Goal: Transaction & Acquisition: Book appointment/travel/reservation

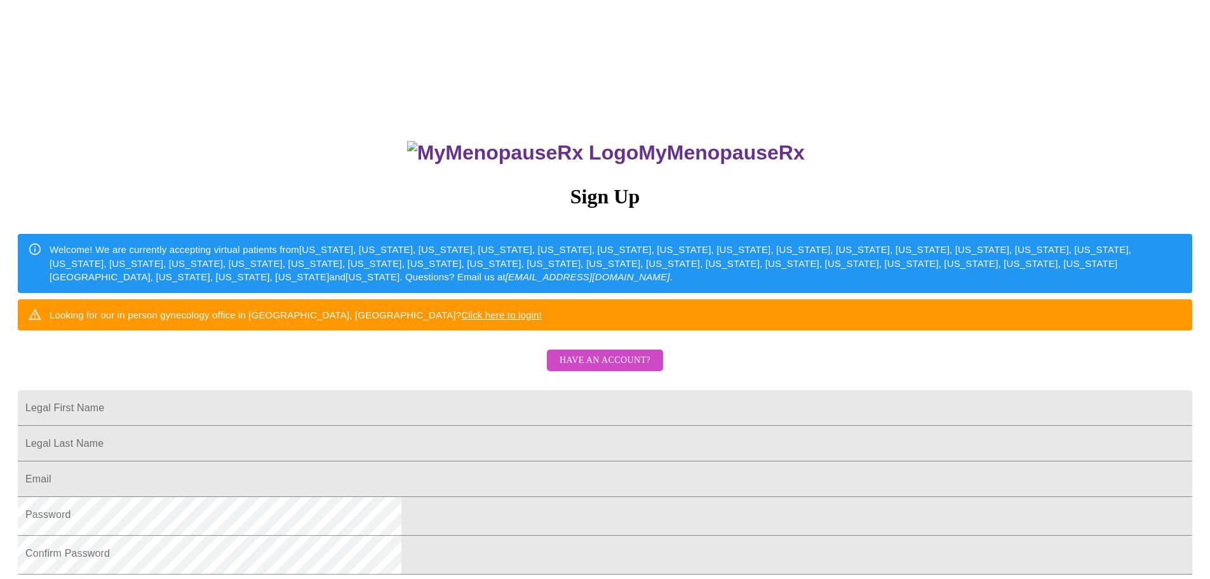
click at [629, 368] on span "Have an account?" at bounding box center [605, 361] width 91 height 16
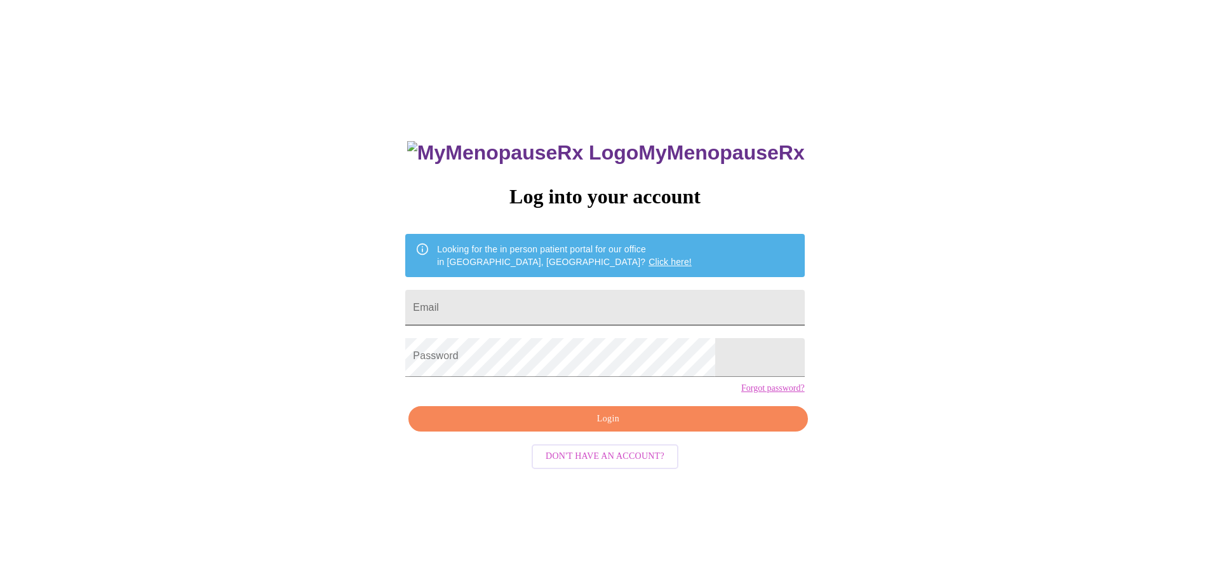
click at [513, 312] on input "Email" at bounding box center [604, 308] width 399 height 36
type input "[EMAIL_ADDRESS][DOMAIN_NAME]"
click at [597, 427] on span "Login" at bounding box center [608, 419] width 370 height 16
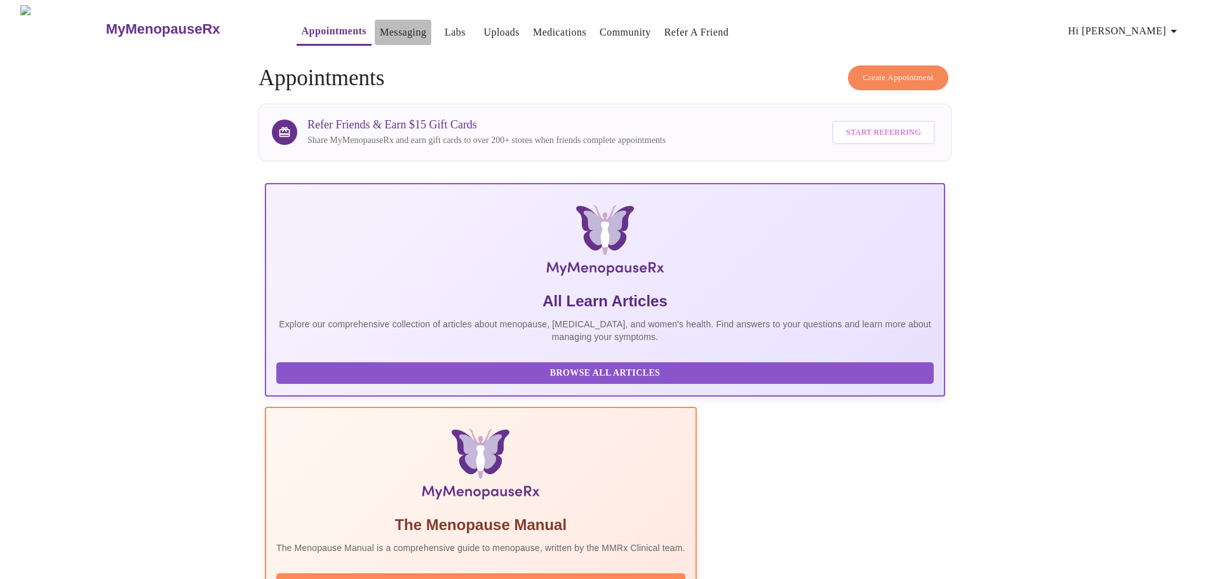
click at [380, 25] on link "Messaging" at bounding box center [403, 33] width 46 height 18
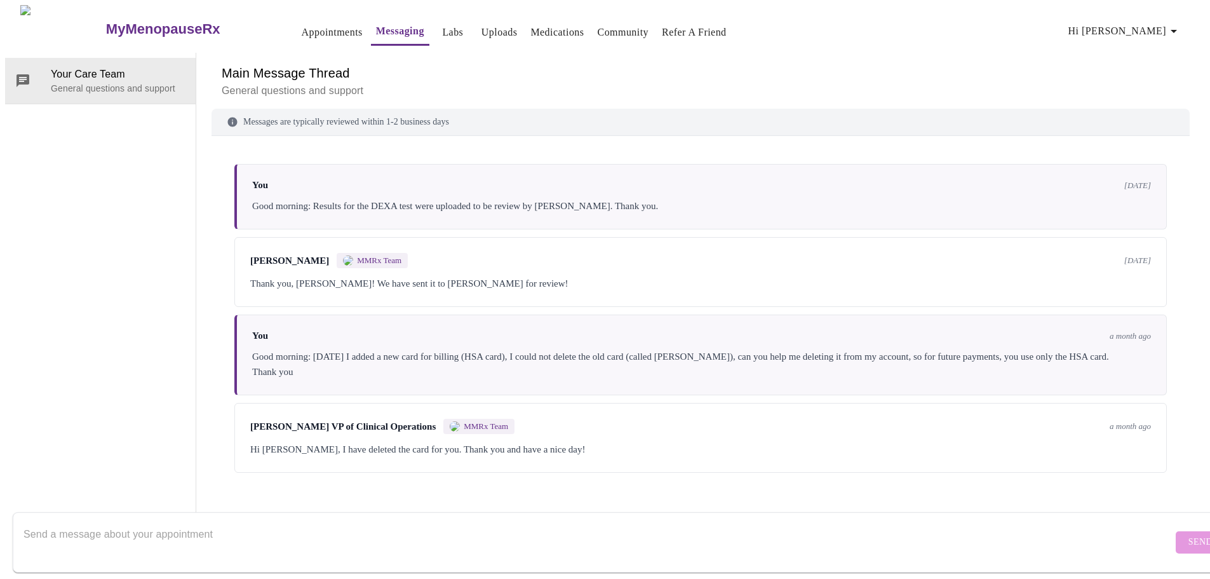
click at [302, 24] on link "Appointments" at bounding box center [332, 33] width 61 height 18
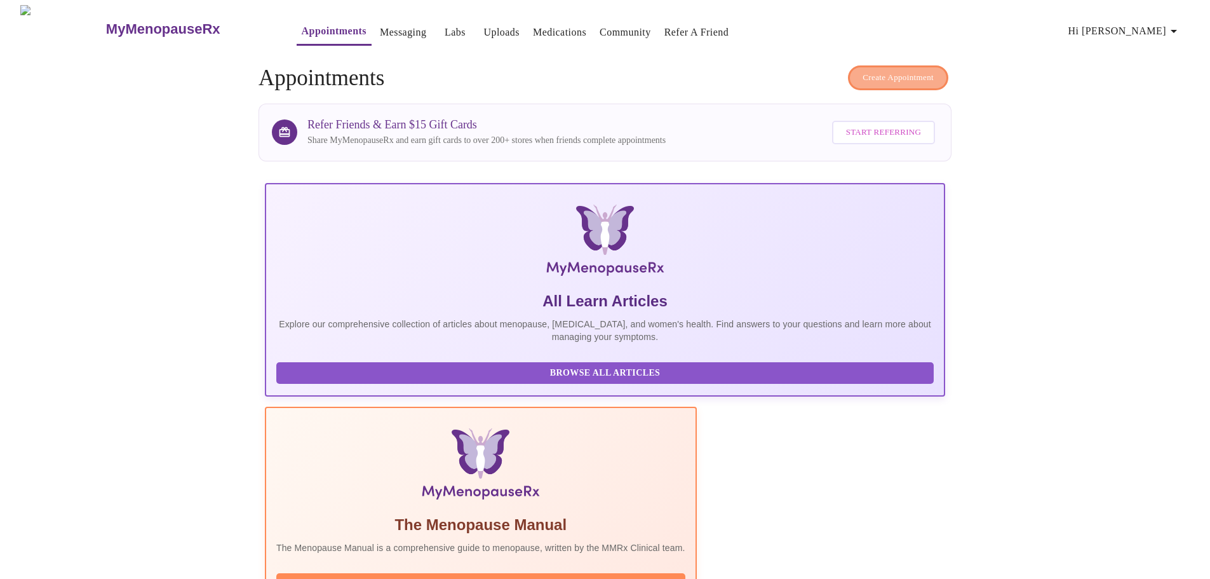
click at [863, 74] on span "Create Appointment" at bounding box center [898, 78] width 71 height 15
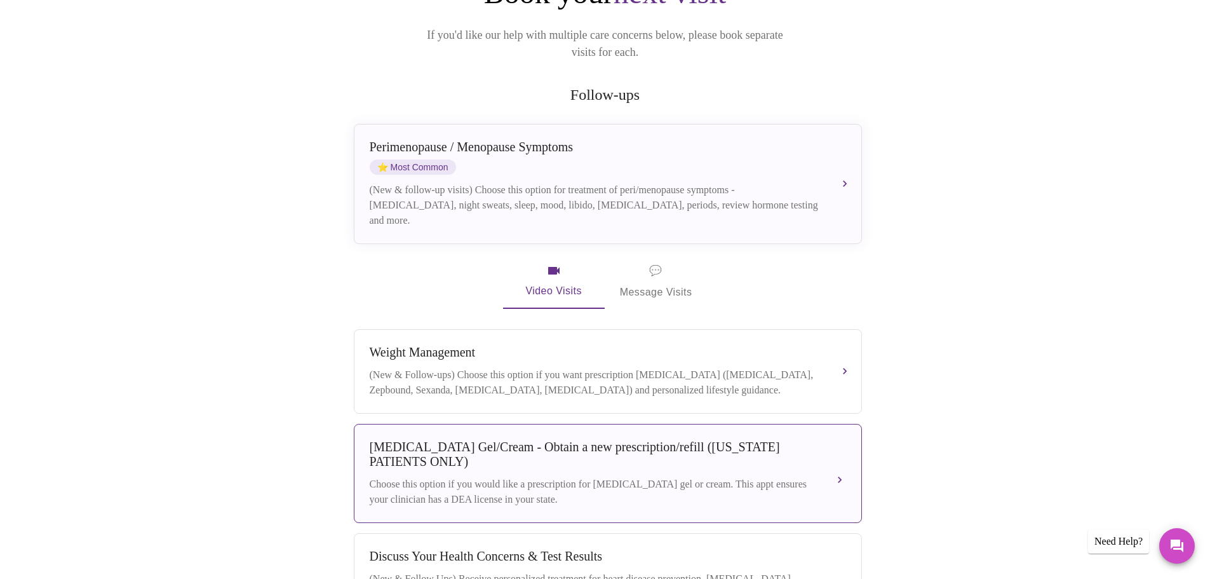
scroll to position [111, 0]
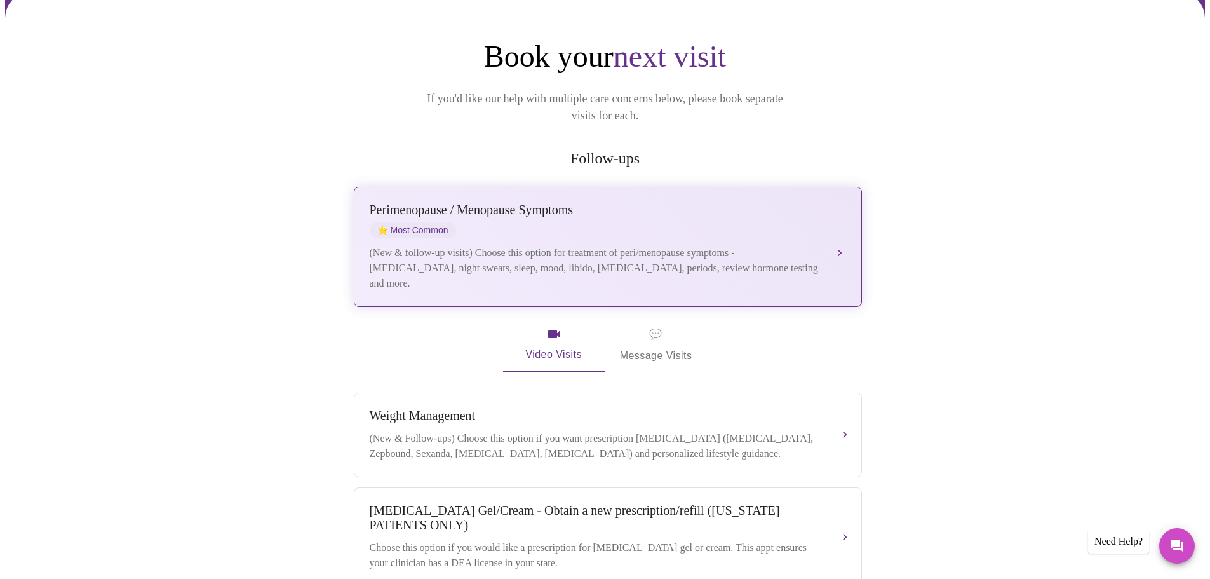
click at [513, 226] on div "[MEDICAL_DATA] / Menopause Symptoms ⭐ Most Common (New & follow-up visits) Choo…" at bounding box center [608, 247] width 476 height 88
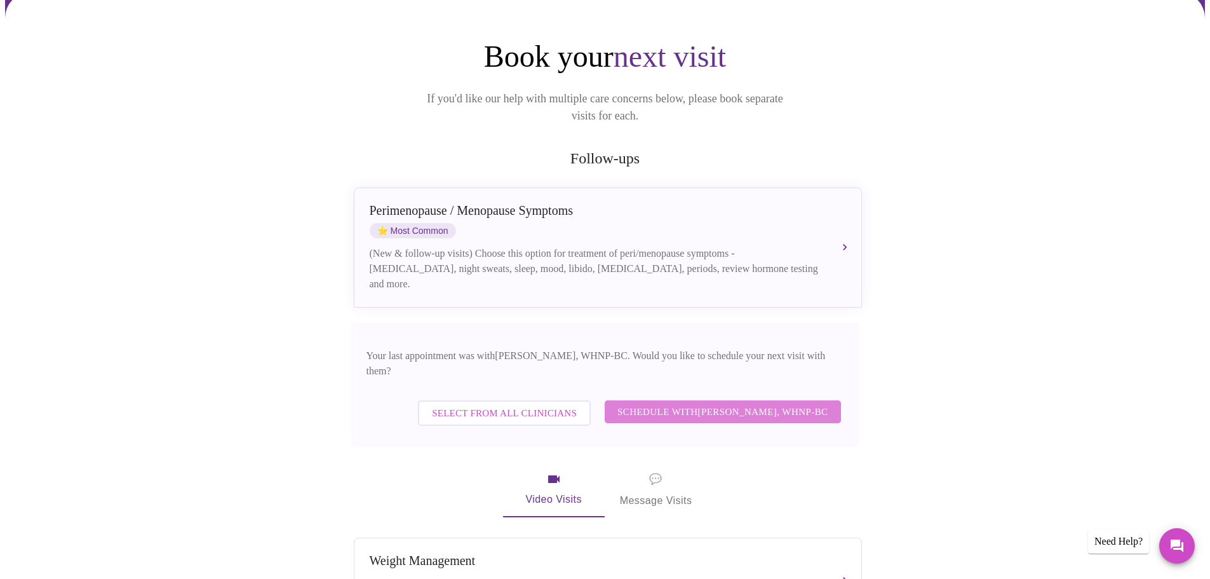
click at [669, 403] on span "Schedule with [PERSON_NAME], WHNP-BC" at bounding box center [722, 411] width 211 height 17
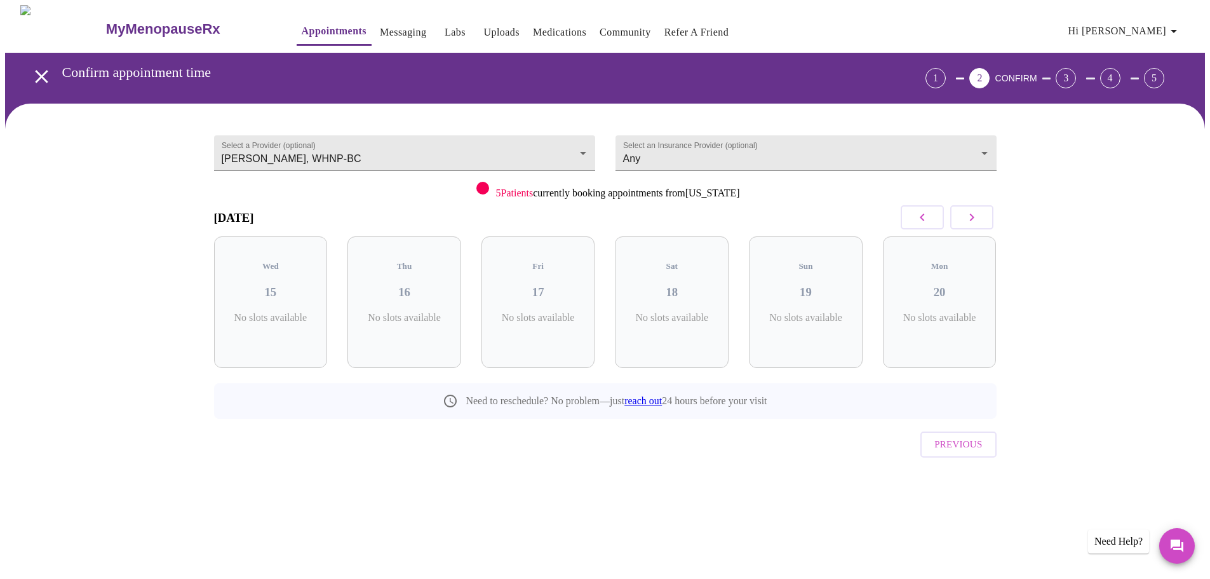
scroll to position [0, 0]
click at [971, 225] on icon "button" at bounding box center [976, 217] width 15 height 15
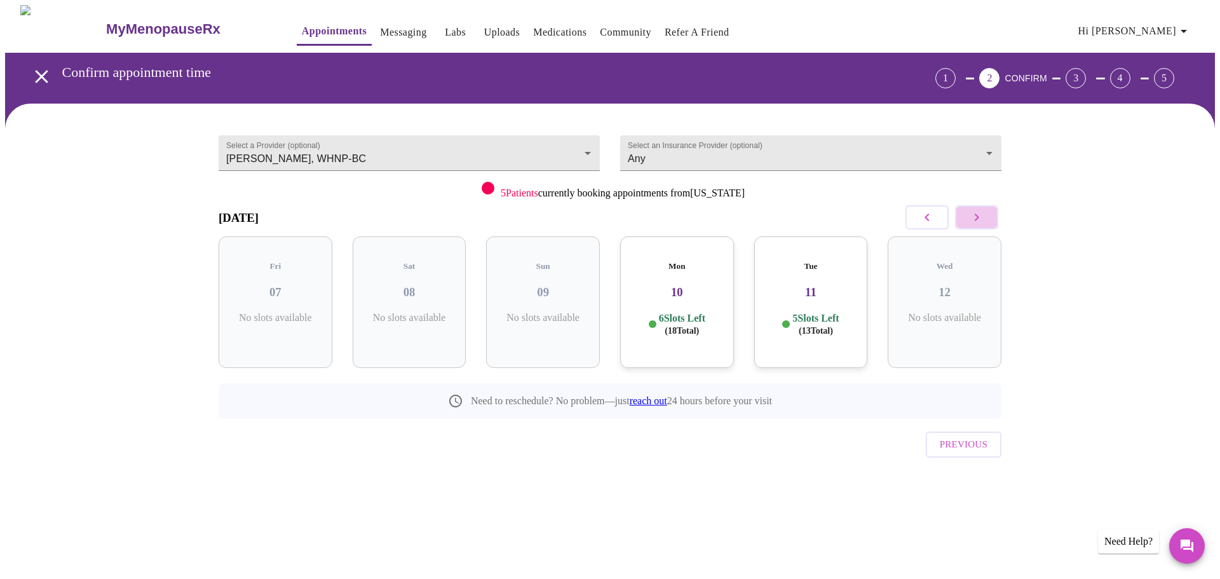
click at [971, 225] on icon "button" at bounding box center [976, 217] width 15 height 15
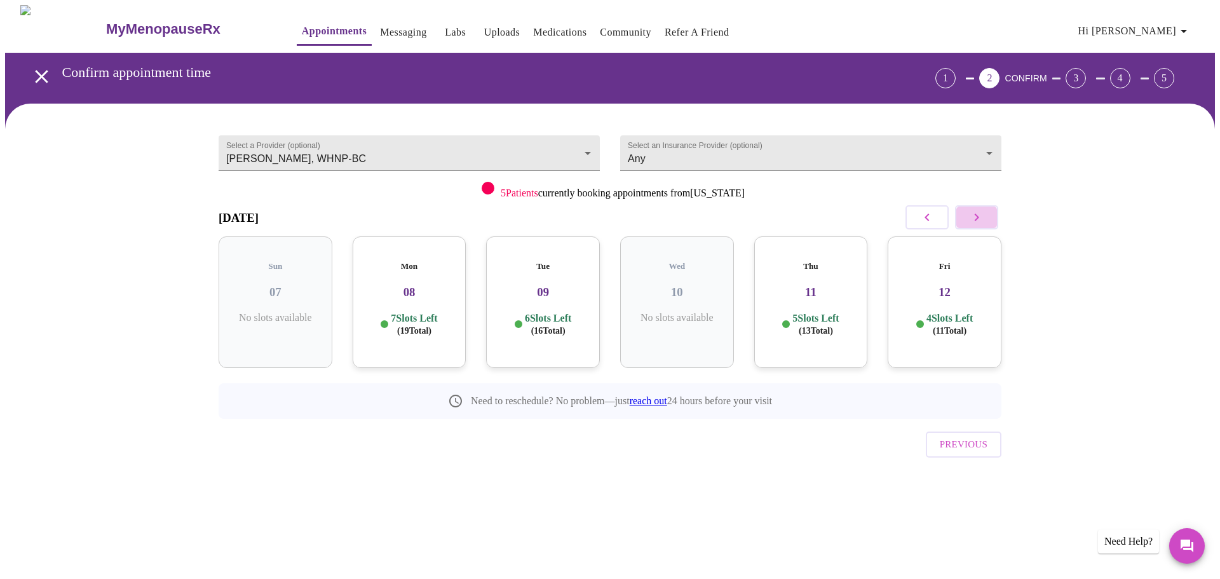
click at [971, 225] on icon "button" at bounding box center [976, 217] width 15 height 15
click at [974, 220] on icon "button" at bounding box center [976, 217] width 15 height 15
click at [980, 225] on icon "button" at bounding box center [976, 217] width 15 height 15
click at [981, 225] on icon "button" at bounding box center [976, 217] width 15 height 15
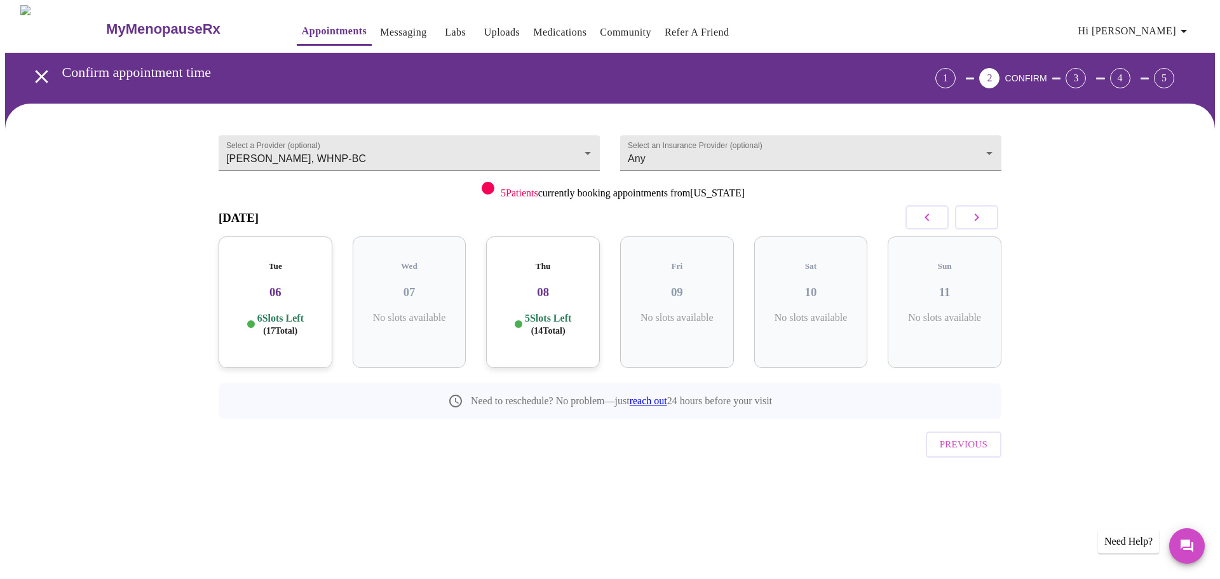
click at [981, 225] on icon "button" at bounding box center [976, 217] width 15 height 15
click at [923, 219] on icon "button" at bounding box center [926, 217] width 15 height 15
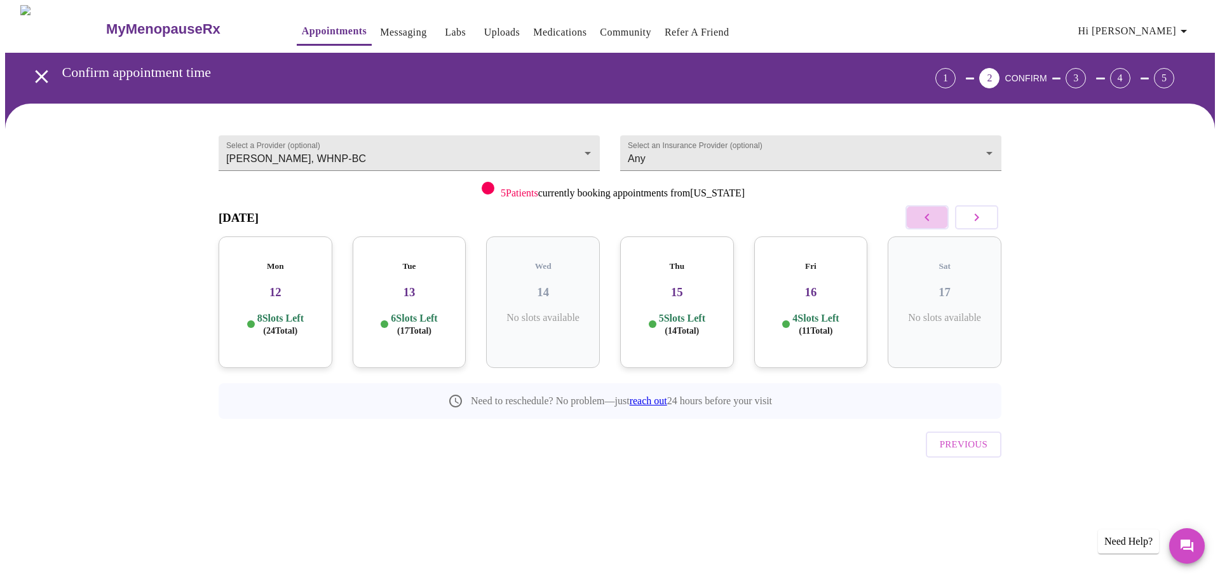
click at [923, 219] on icon "button" at bounding box center [926, 217] width 15 height 15
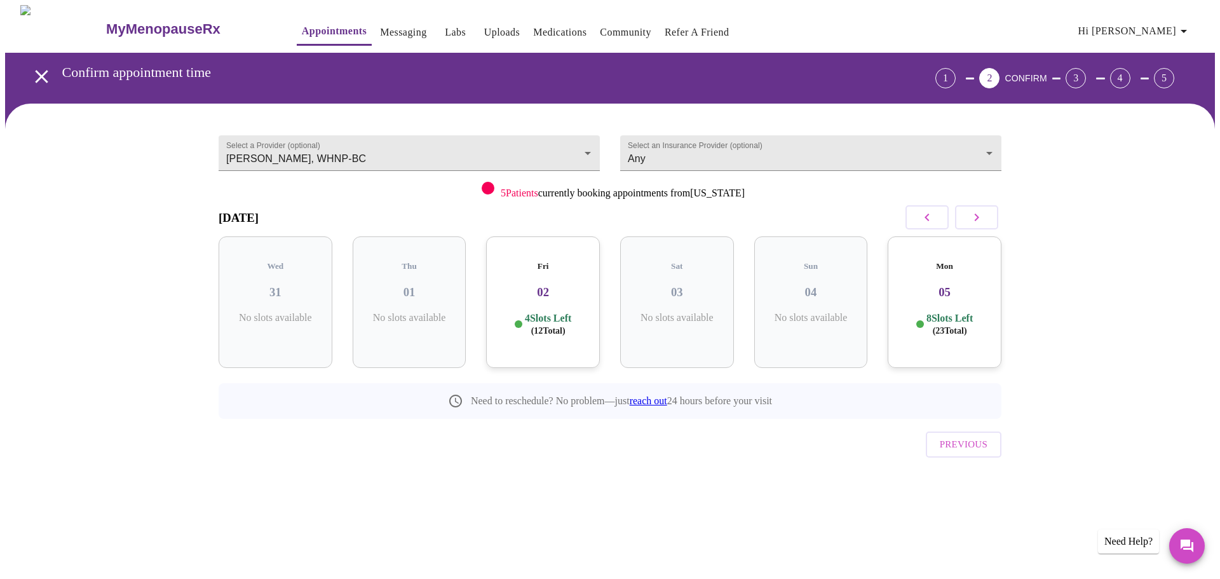
click at [923, 219] on icon "button" at bounding box center [926, 217] width 15 height 15
click at [679, 299] on h3 "22" at bounding box center [676, 292] width 93 height 14
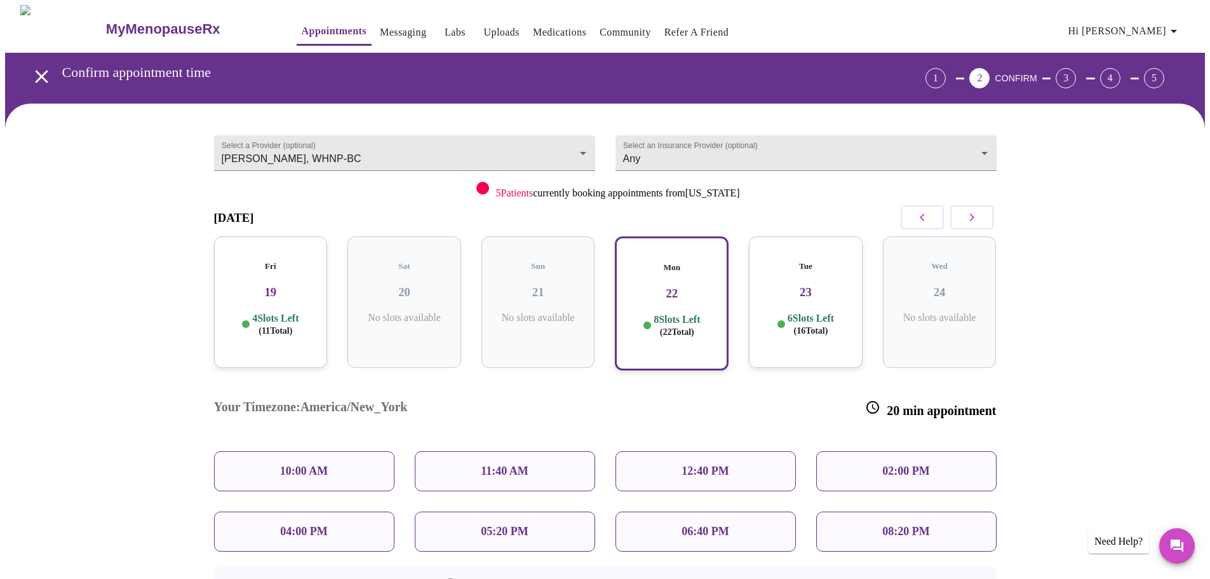
click at [347, 451] on div "10:00 AM" at bounding box center [304, 471] width 180 height 40
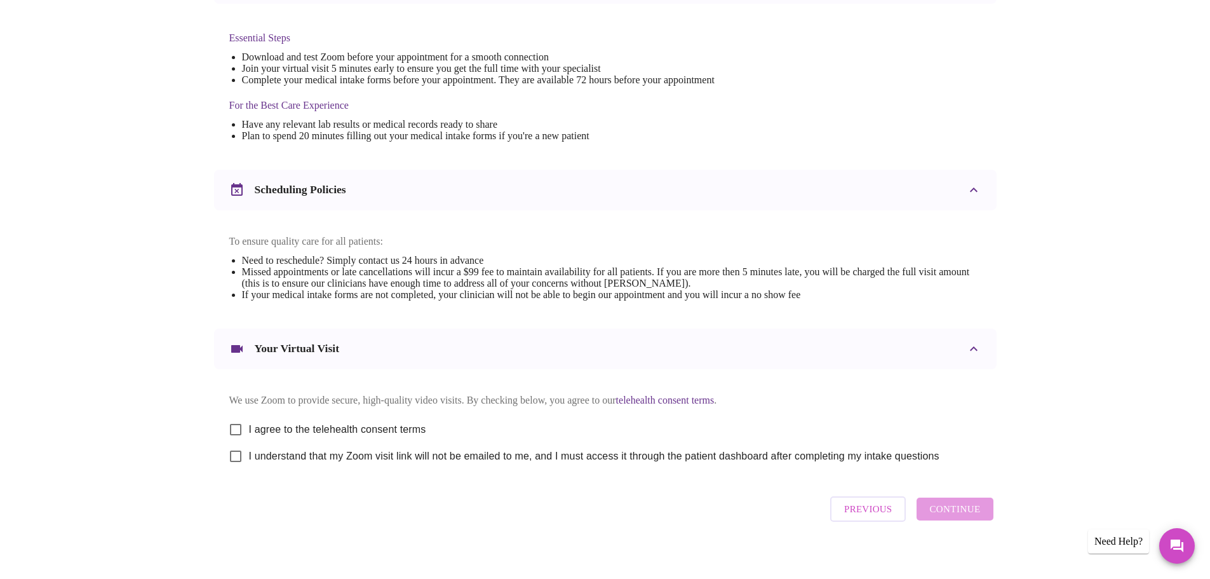
scroll to position [445, 0]
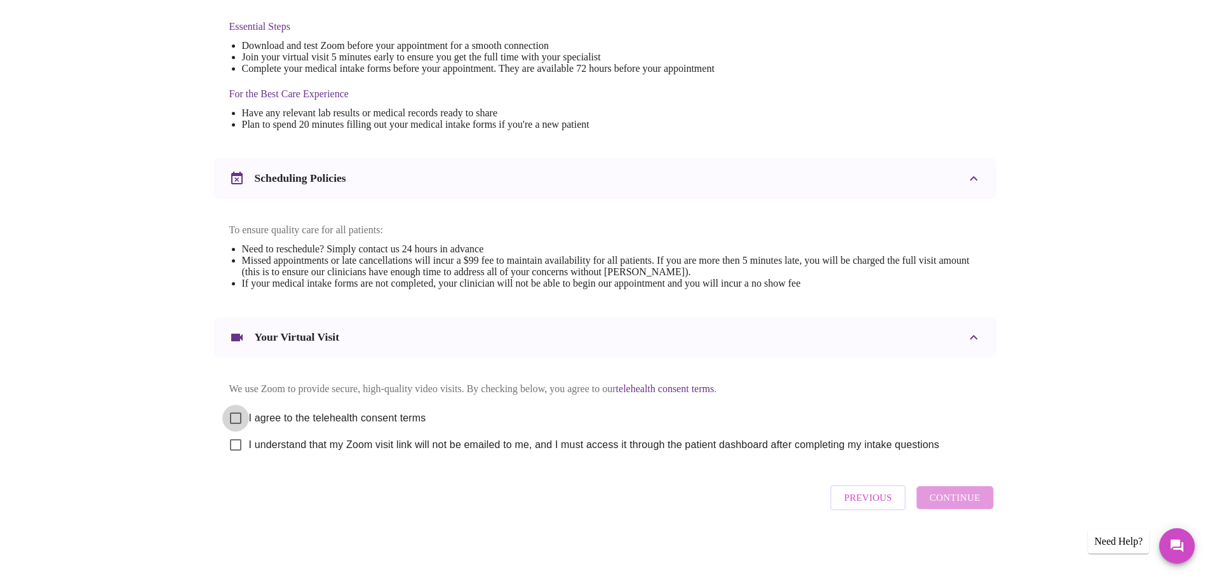
click at [235, 424] on input "I agree to the telehealth consent terms" at bounding box center [235, 418] width 27 height 27
checkbox input "true"
click at [238, 458] on input "I understand that my Zoom visit link will not be emailed to me, and I must acce…" at bounding box center [235, 444] width 27 height 27
checkbox input "true"
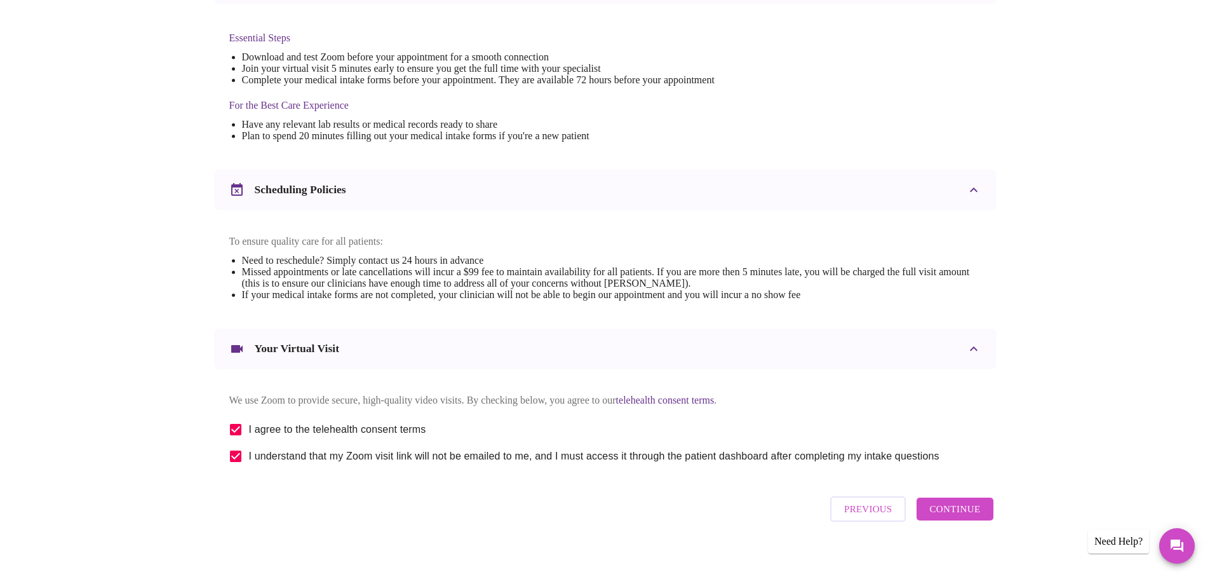
scroll to position [481, 0]
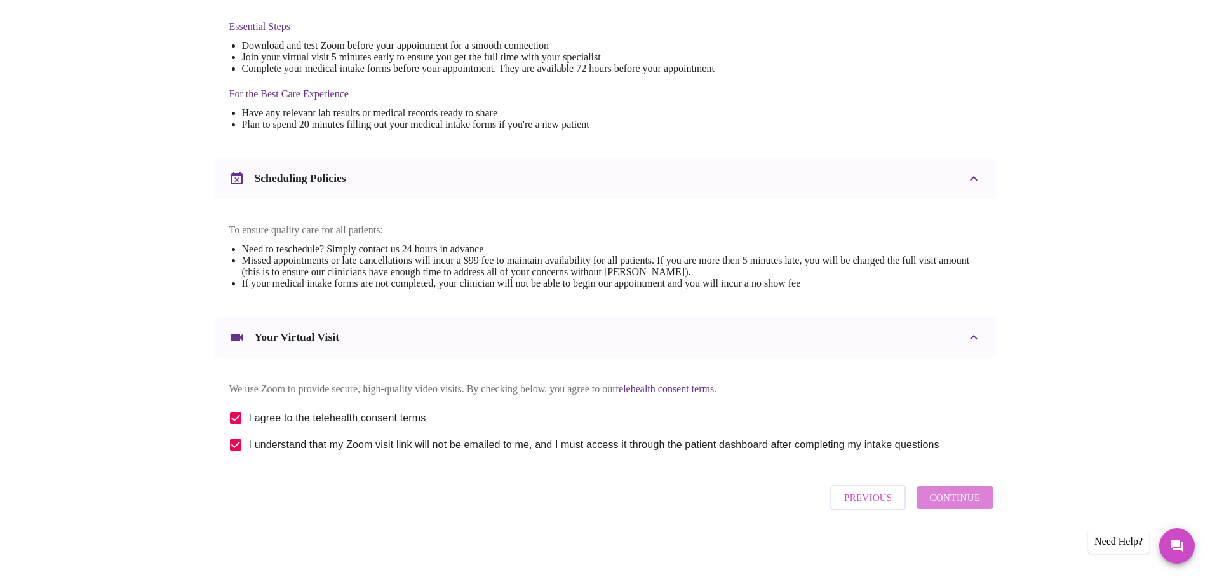
click at [968, 504] on span "Continue" at bounding box center [954, 497] width 51 height 17
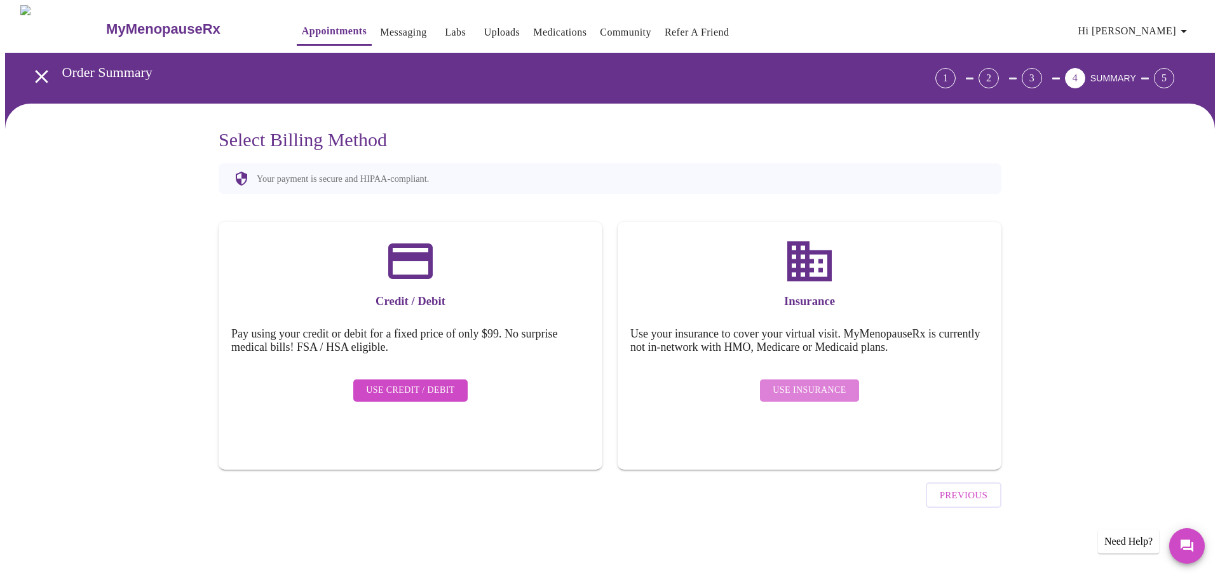
click at [814, 383] on span "Use Insurance" at bounding box center [808, 390] width 73 height 16
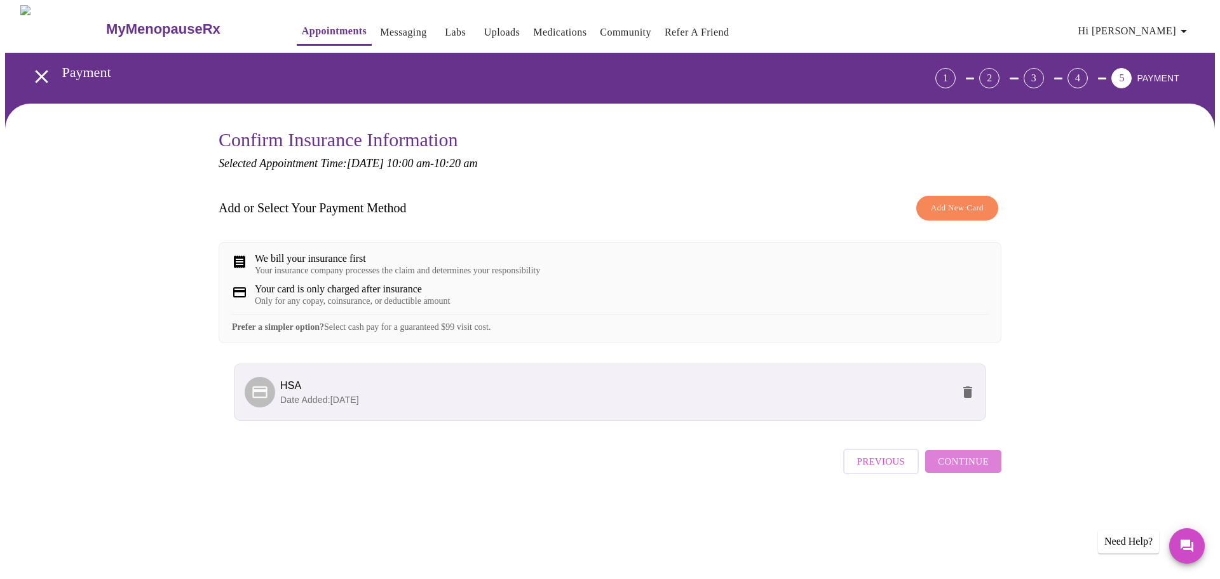
click at [981, 469] on span "Continue" at bounding box center [963, 461] width 51 height 17
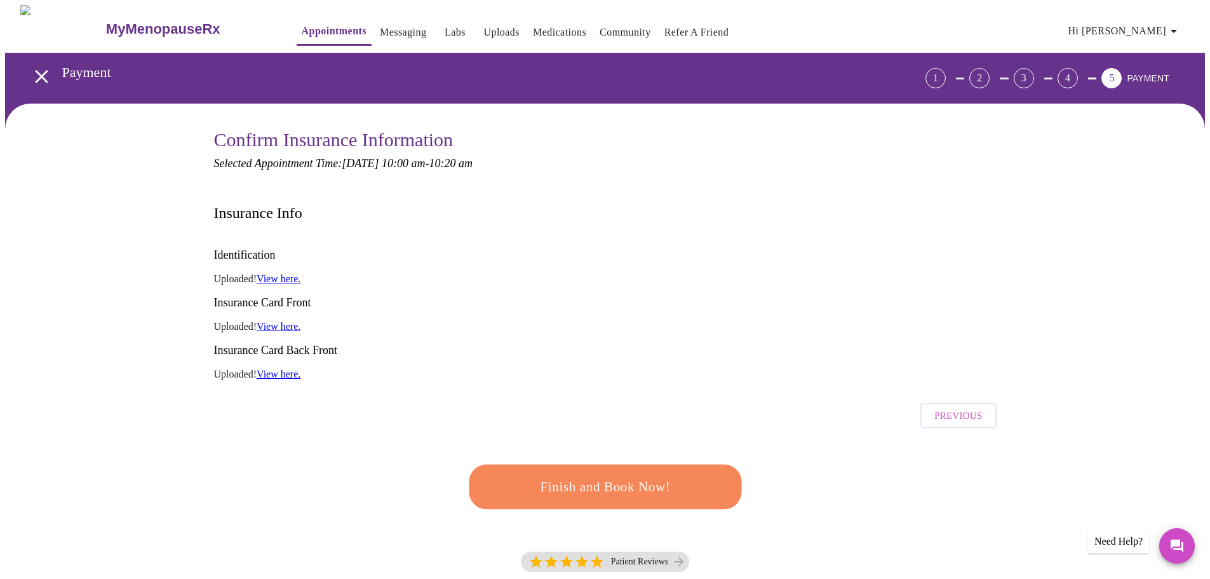
click at [588, 474] on span "Finish and Book Now!" at bounding box center [605, 486] width 236 height 24
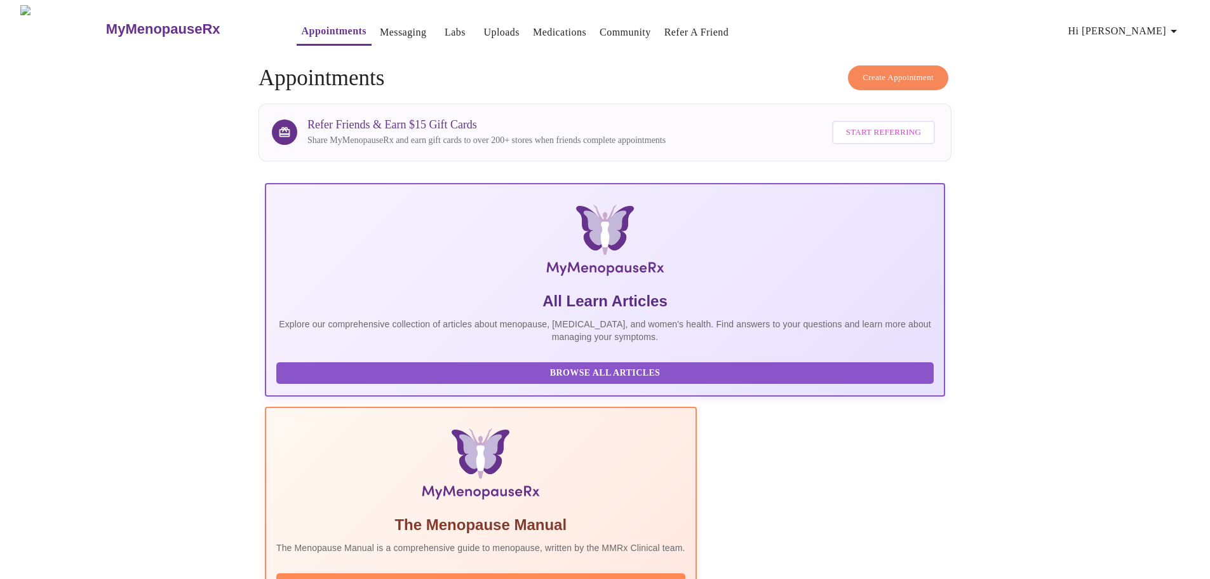
click at [1157, 22] on span "Hi [PERSON_NAME]" at bounding box center [1124, 31] width 113 height 18
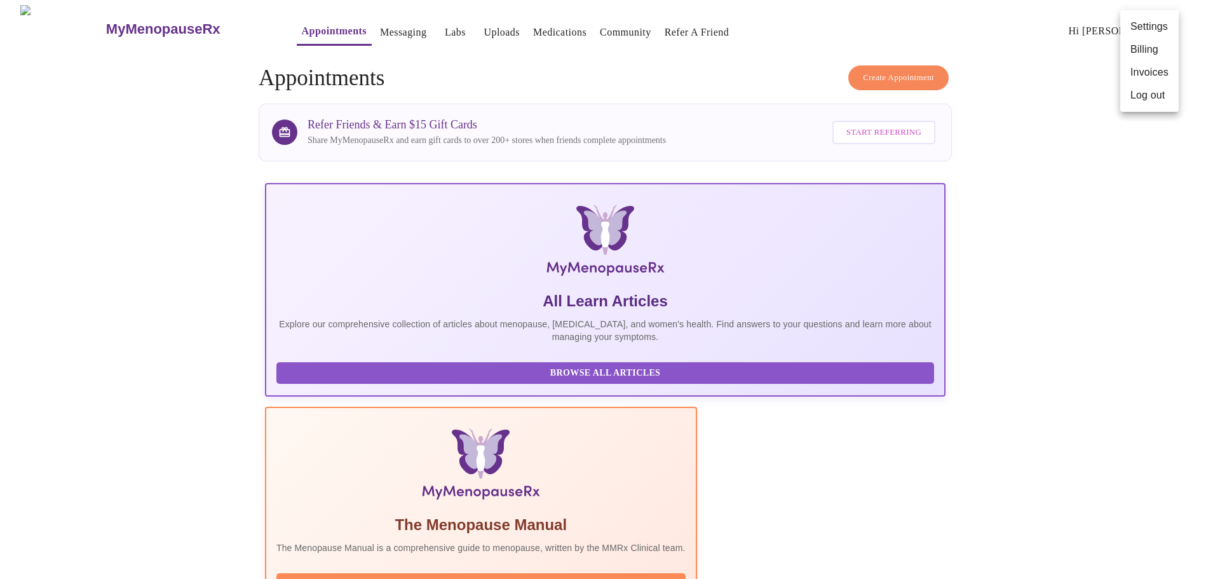
click at [1152, 107] on li "Log out" at bounding box center [1149, 95] width 58 height 23
